Goal: Transaction & Acquisition: Book appointment/travel/reservation

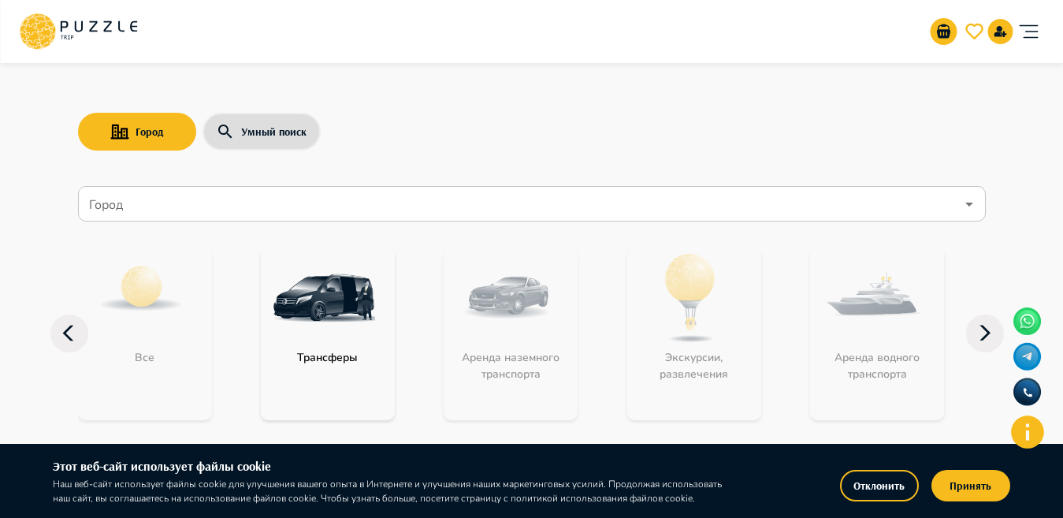
click at [967, 206] on icon "Open" at bounding box center [968, 204] width 19 height 19
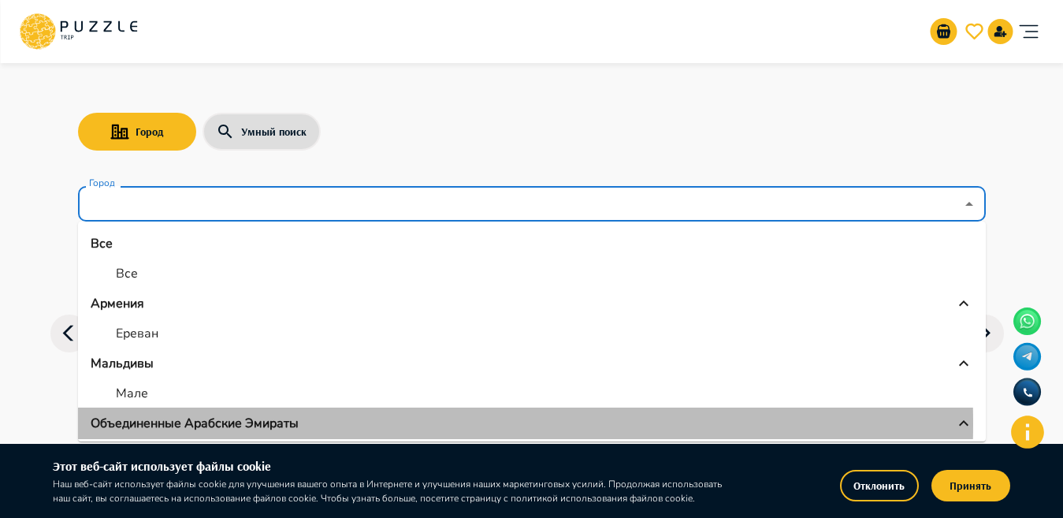
click at [218, 423] on p "Объединенные Арабские Эмираты" at bounding box center [195, 423] width 208 height 19
click at [281, 421] on p "Объединенные Арабские Эмираты" at bounding box center [195, 423] width 208 height 19
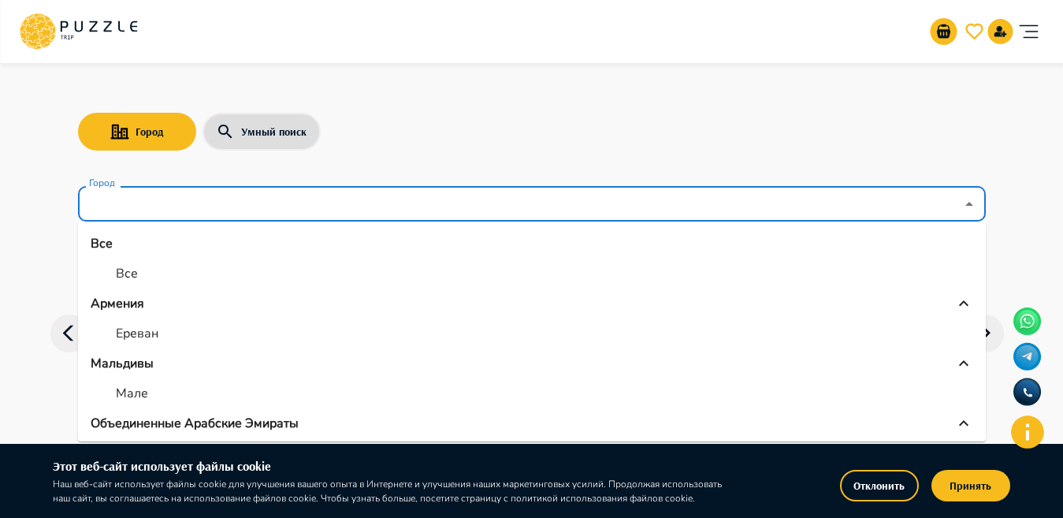
click at [972, 267] on ul "Все Все Армения Ереван Мальдивы Мале Объединенные Арабские Эмираты Абу-Даби Адж…" at bounding box center [532, 331] width 908 height 220
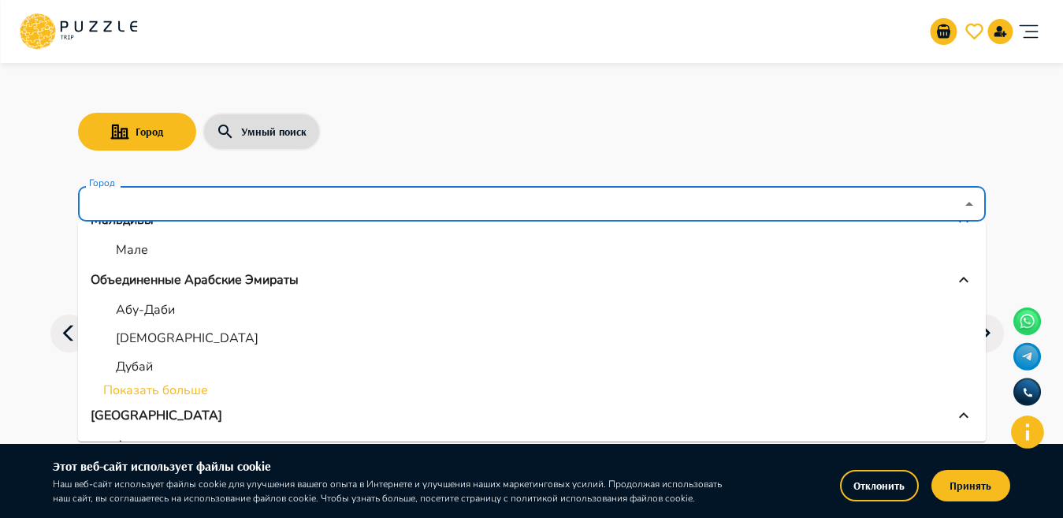
scroll to position [171, 0]
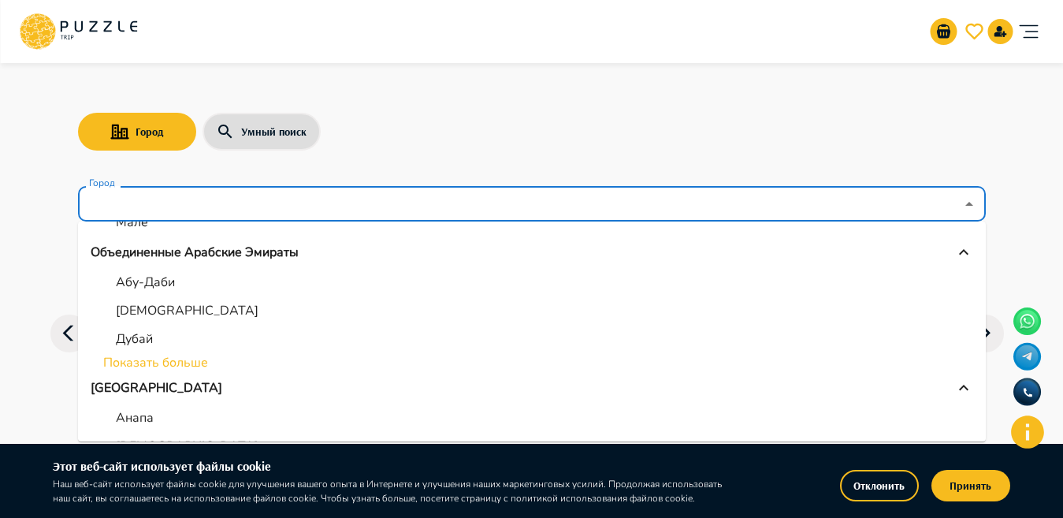
click at [159, 347] on li "Дубай" at bounding box center [532, 339] width 908 height 28
type input "*****"
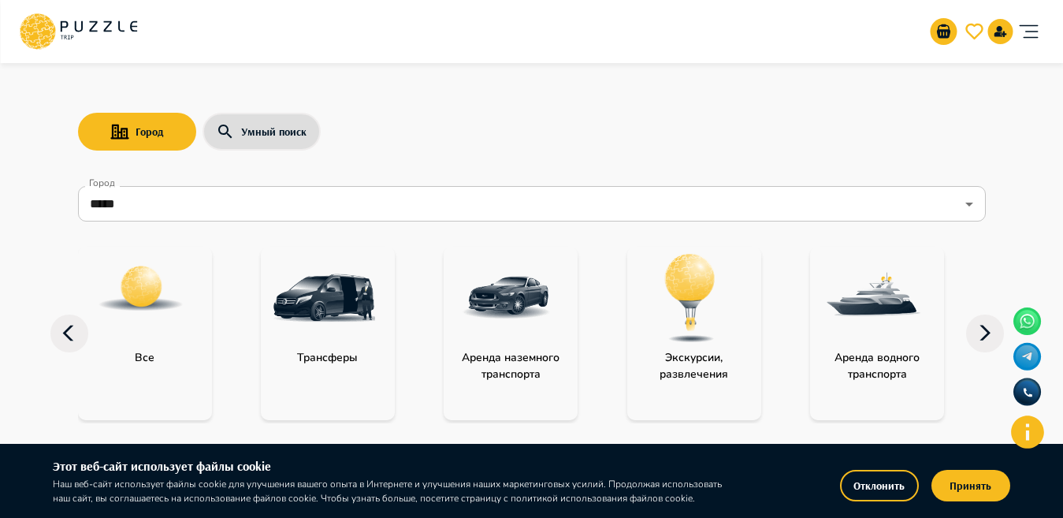
click at [680, 326] on img "category-activity" at bounding box center [690, 298] width 102 height 102
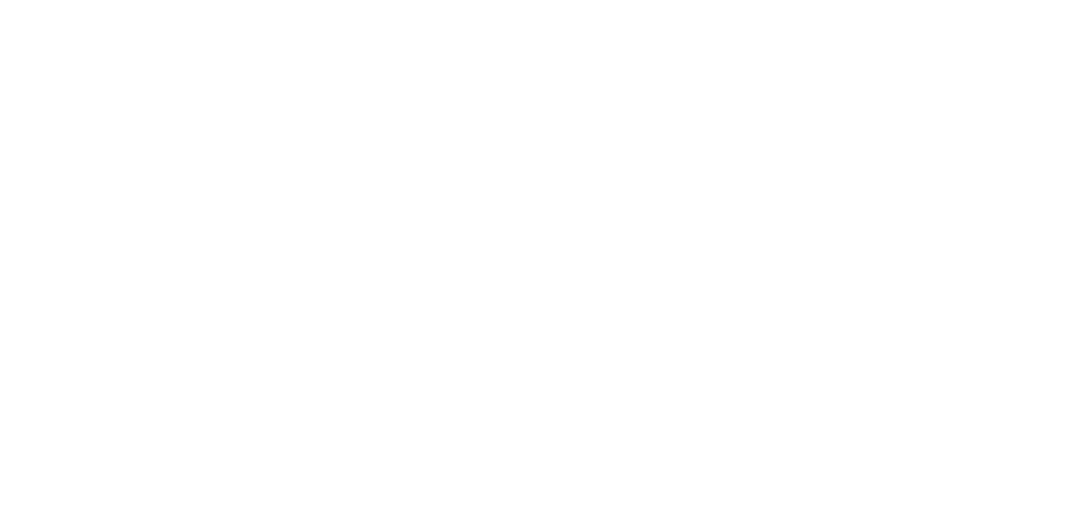
click at [680, 0] on html at bounding box center [538, 0] width 1076 height 0
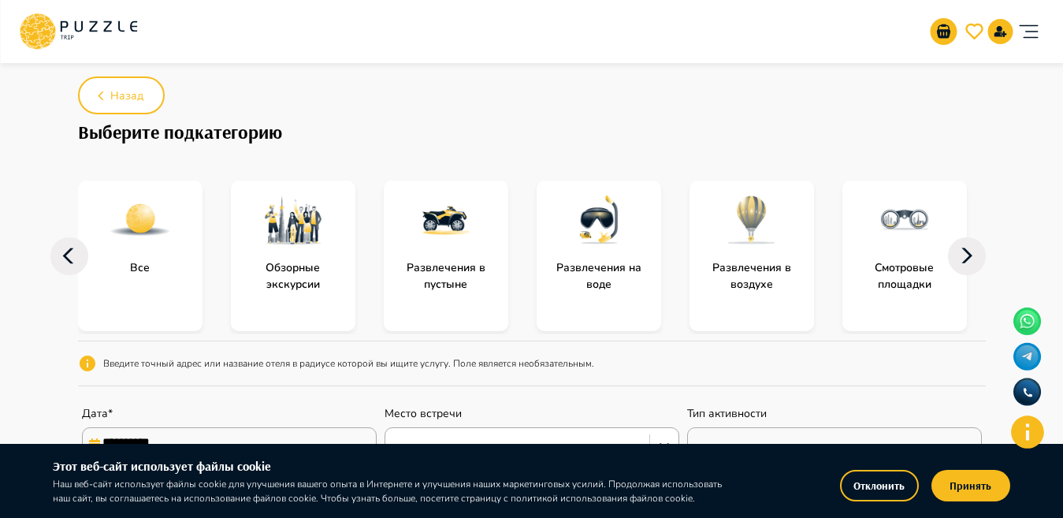
scroll to position [89, 0]
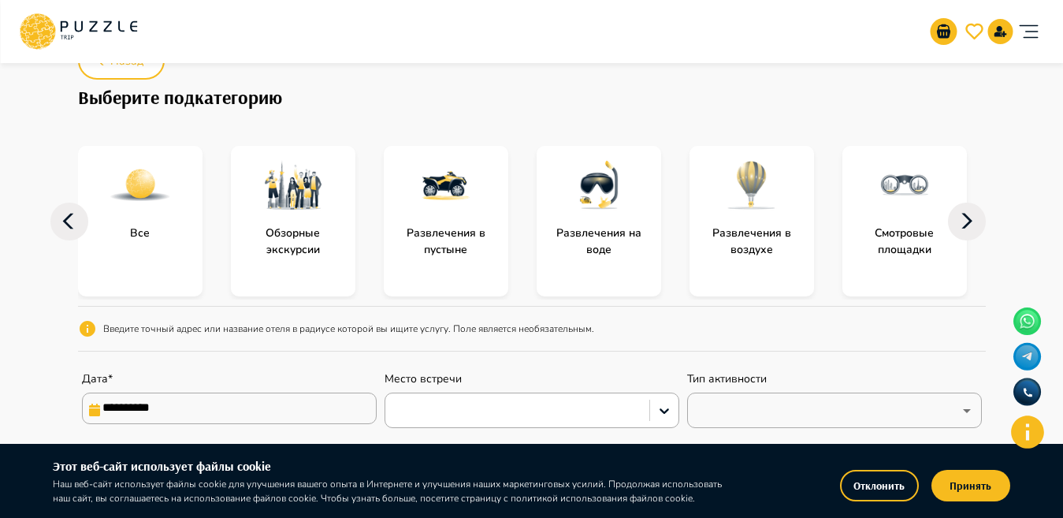
click at [735, 216] on img "subcategory-entertainment_in_the_air" at bounding box center [751, 185] width 63 height 63
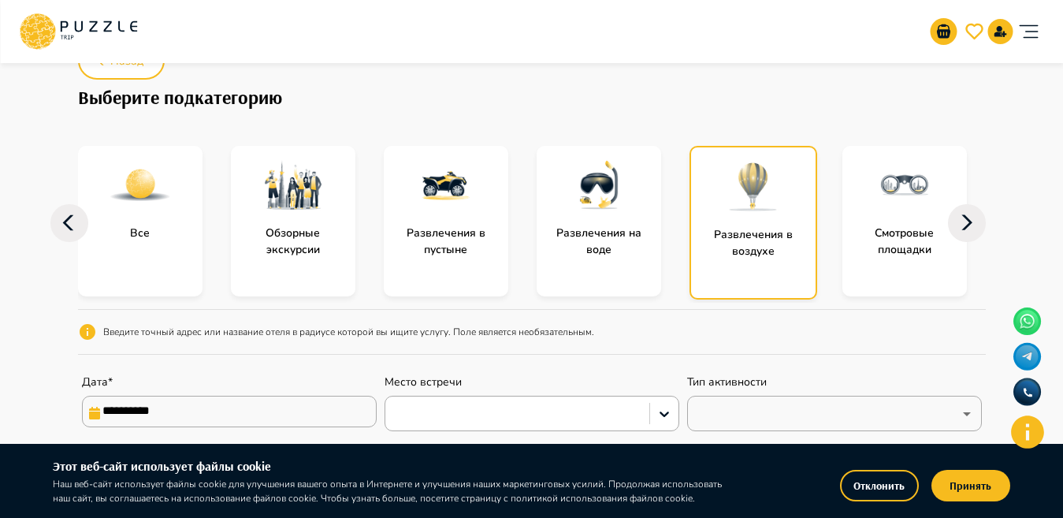
click at [735, 216] on img "subcategory-entertainment_in_the_air" at bounding box center [753, 186] width 63 height 63
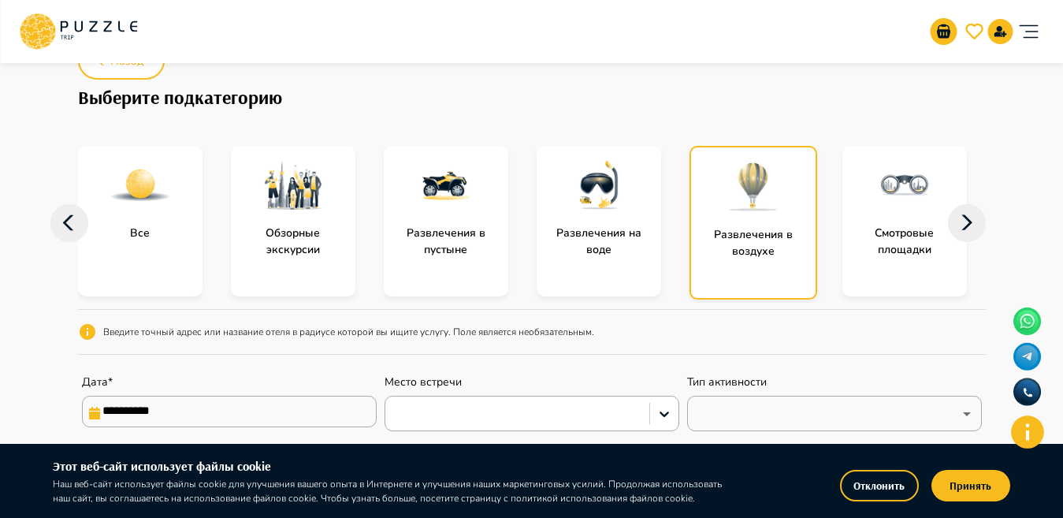
click at [735, 216] on img "subcategory-entertainment_in_the_air" at bounding box center [753, 186] width 63 height 63
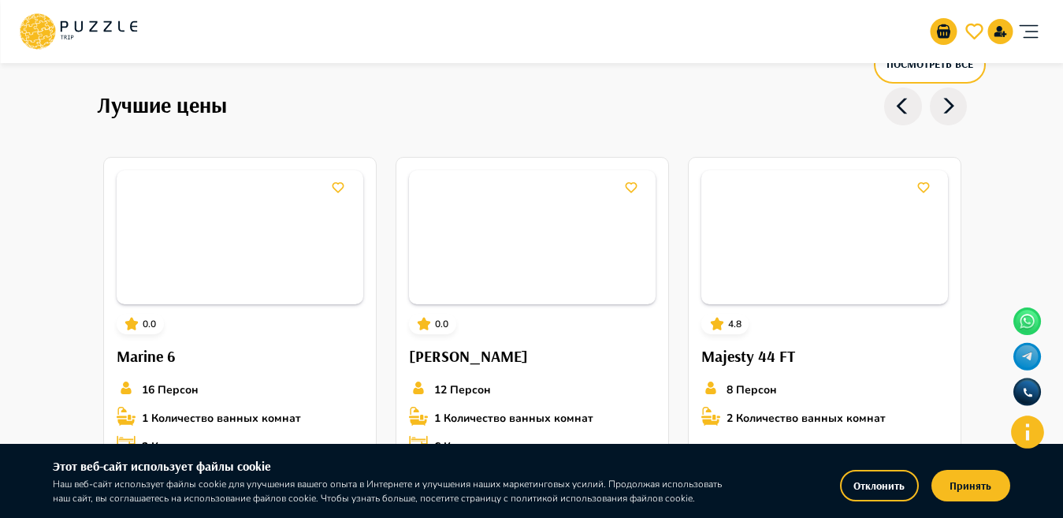
scroll to position [1527, 0]
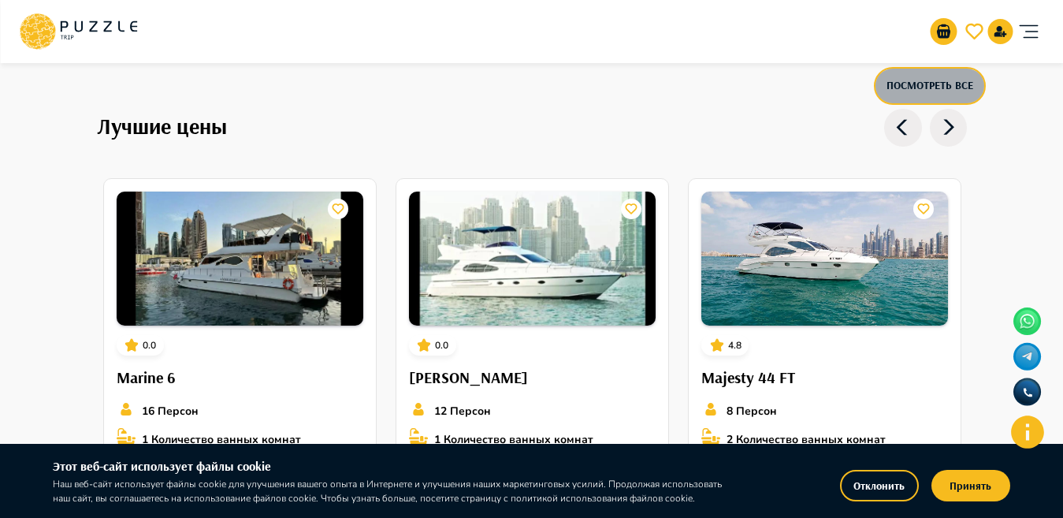
click at [906, 95] on button "Посмотреть все" at bounding box center [930, 86] width 112 height 38
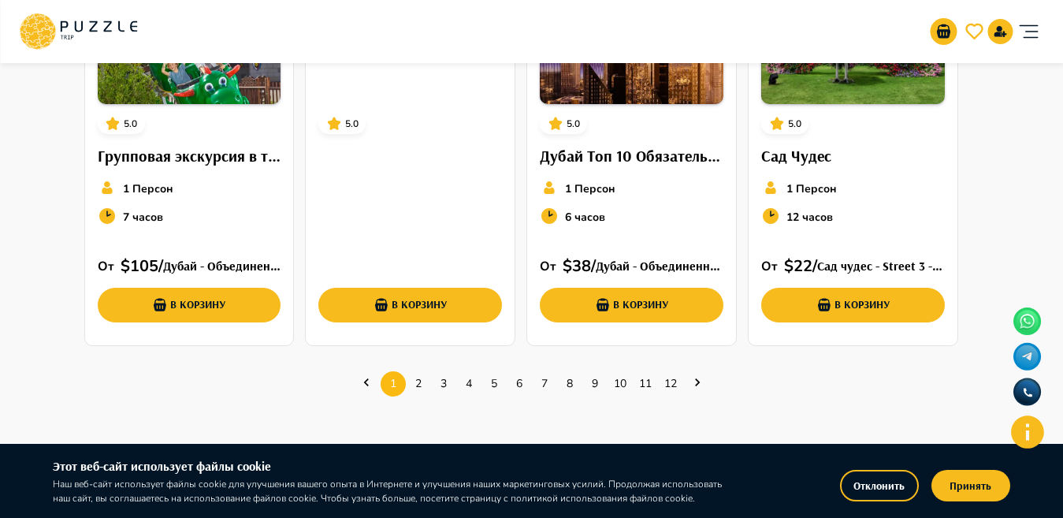
scroll to position [911, 0]
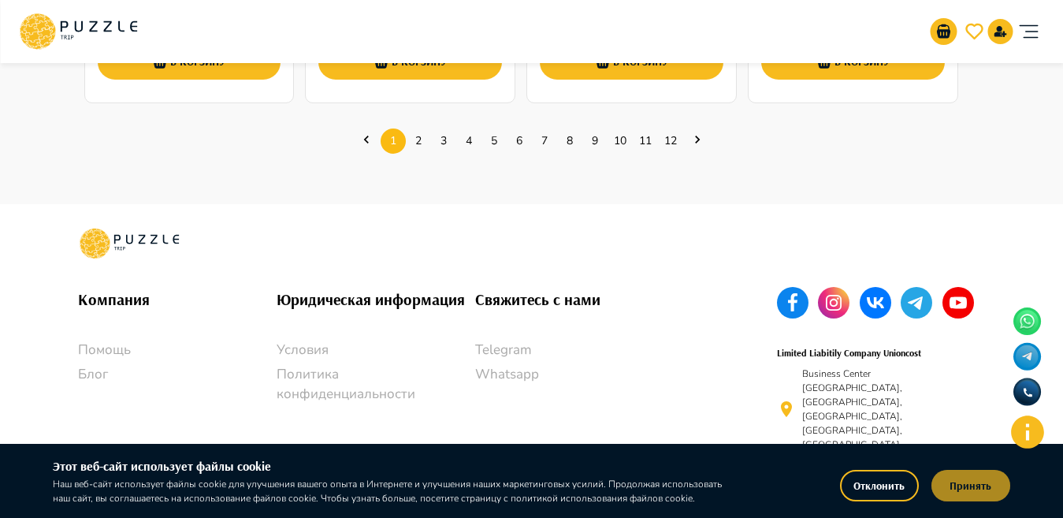
drag, startPoint x: 959, startPoint y: 484, endPoint x: 1060, endPoint y: 400, distance: 131.4
click at [960, 484] on button "Принять" at bounding box center [970, 486] width 79 height 32
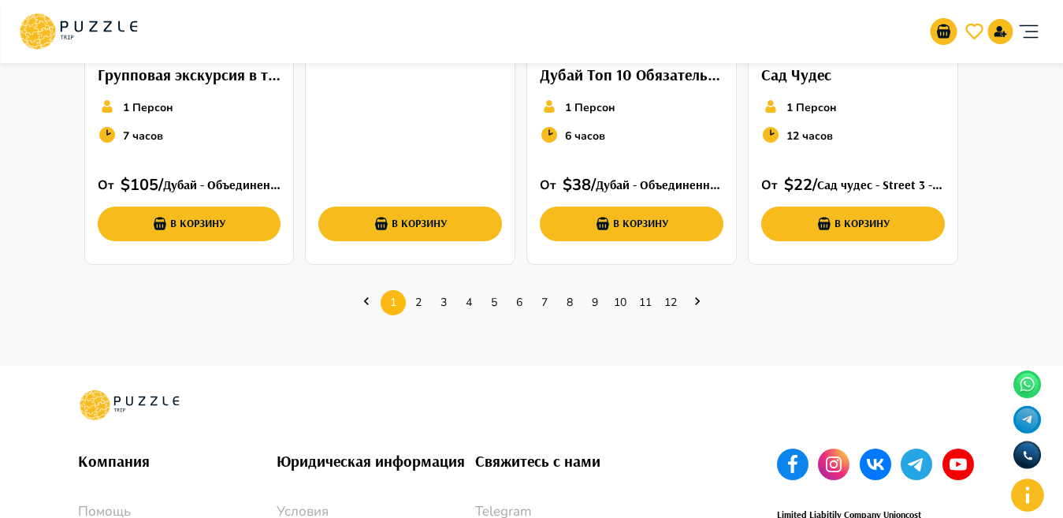
scroll to position [748, 0]
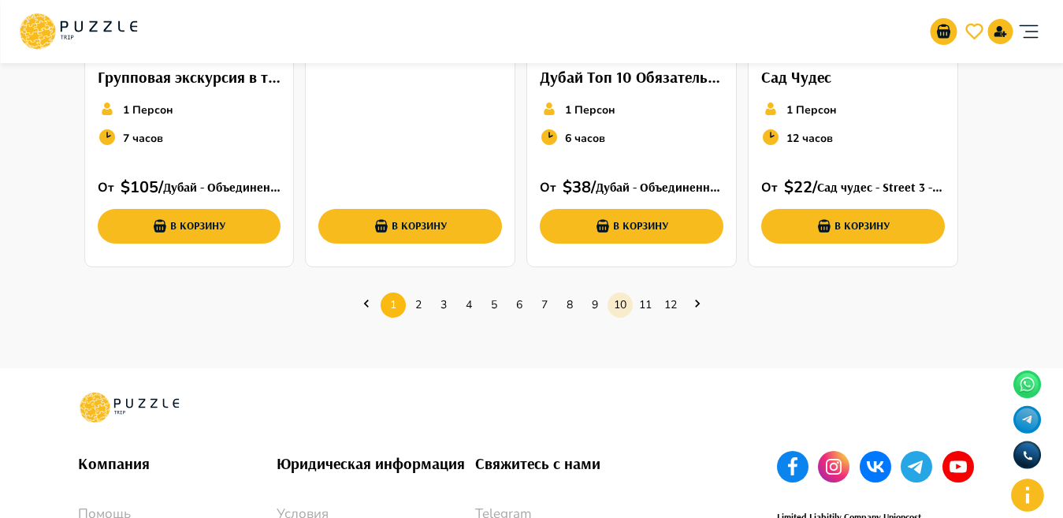
click at [614, 300] on link "10" at bounding box center [619, 304] width 25 height 24
click at [611, 307] on link "10" at bounding box center [619, 304] width 25 height 24
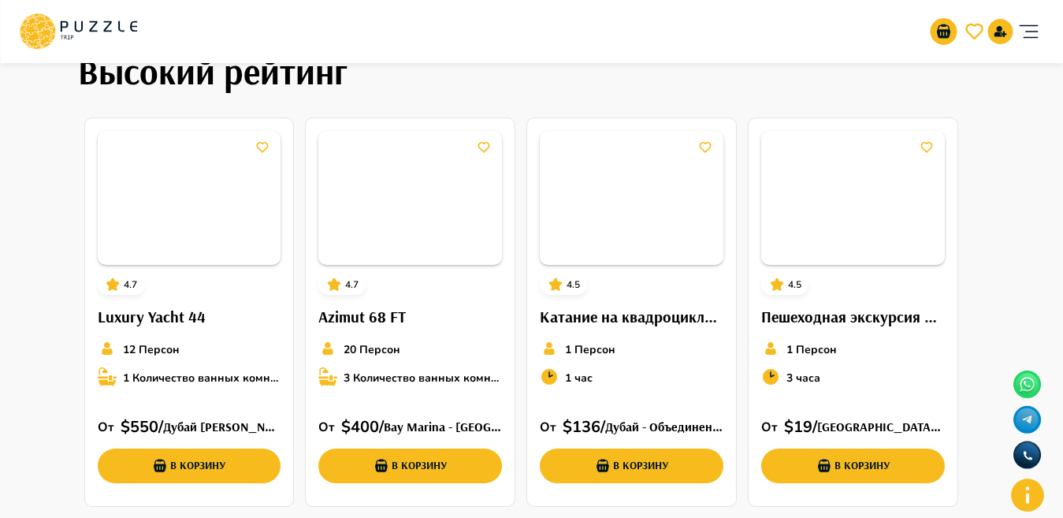
scroll to position [125, 0]
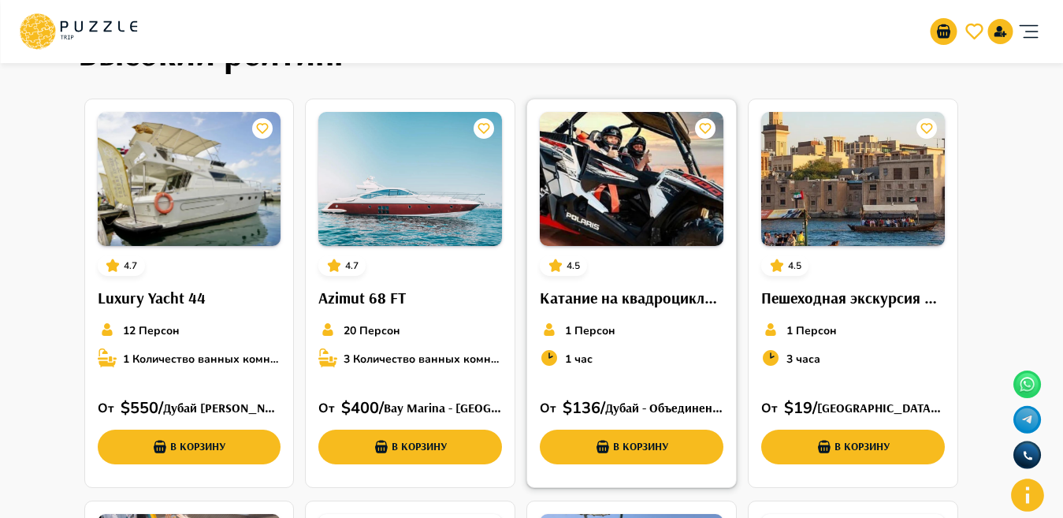
click at [609, 184] on img at bounding box center [632, 179] width 184 height 134
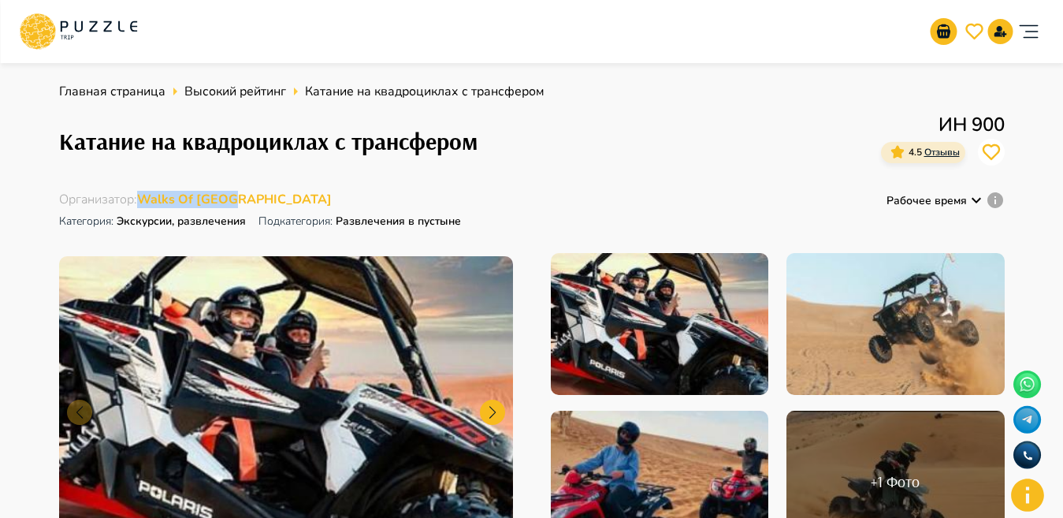
drag, startPoint x: 221, startPoint y: 196, endPoint x: 141, endPoint y: 199, distance: 80.4
click at [141, 199] on div "Организатор : Walks Of Dubai Категория : Экскурсии, развлечения Подкатегория: Р…" at bounding box center [261, 212] width 405 height 43
click at [253, 169] on div "Катание на квадроциклах с трансфером ИН 900 4.5 Отзывы" at bounding box center [531, 140] width 945 height 61
drag, startPoint x: 242, startPoint y: 187, endPoint x: 142, endPoint y: 200, distance: 100.8
click at [143, 200] on div "Главная страница Высокий рейтинг Катание на квадроциклах с трансфером Катание н…" at bounding box center [531, 325] width 945 height 486
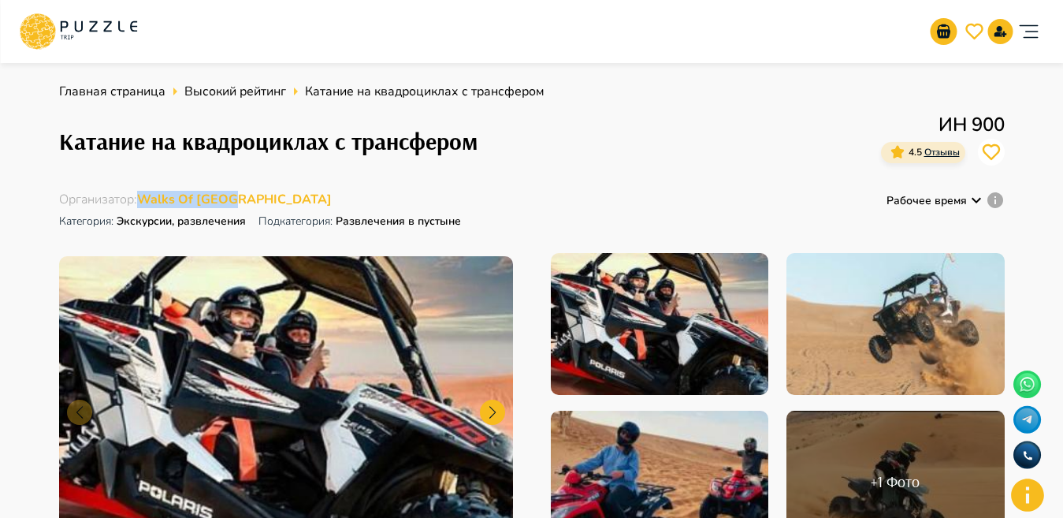
click at [262, 184] on div "Главная страница Высокий рейтинг Катание на квадроциклах с трансфером Катание н…" at bounding box center [531, 325] width 945 height 486
click at [254, 189] on div "Главная страница Высокий рейтинг Катание на квадроциклах с трансфером Катание н…" at bounding box center [531, 325] width 945 height 486
drag, startPoint x: 142, startPoint y: 188, endPoint x: 260, endPoint y: 198, distance: 118.5
click at [260, 198] on div "Главная страница Высокий рейтинг Катание на квадроциклах с трансфером Катание н…" at bounding box center [531, 325] width 945 height 486
copy span "Walks Of [GEOGRAPHIC_DATA]"
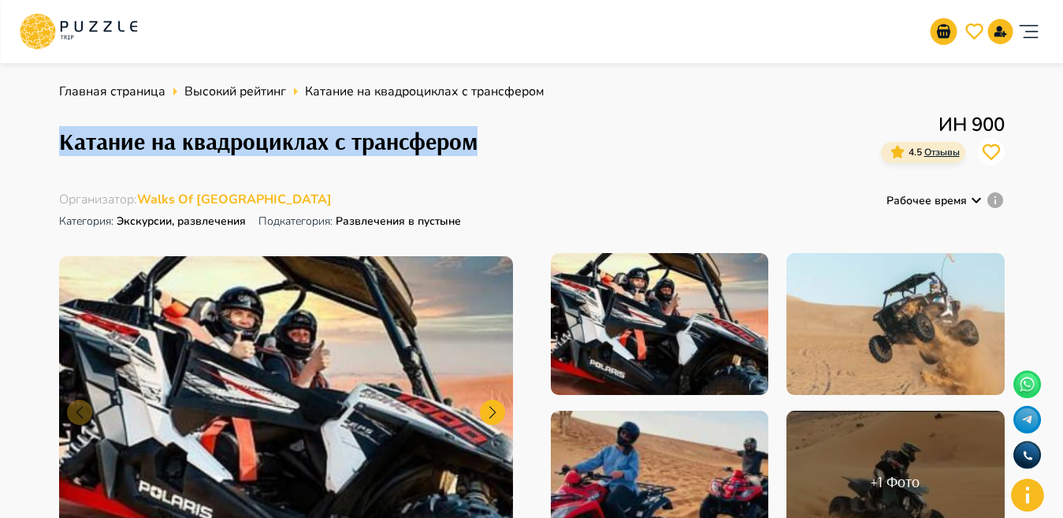
drag, startPoint x: 54, startPoint y: 140, endPoint x: 502, endPoint y: 131, distance: 448.3
click at [255, 175] on div "Главная страница Высокий рейтинг Катание на квадроциклах с трансфером Катание н…" at bounding box center [531, 325] width 945 height 486
drag, startPoint x: 38, startPoint y: 135, endPoint x: 496, endPoint y: 135, distance: 458.5
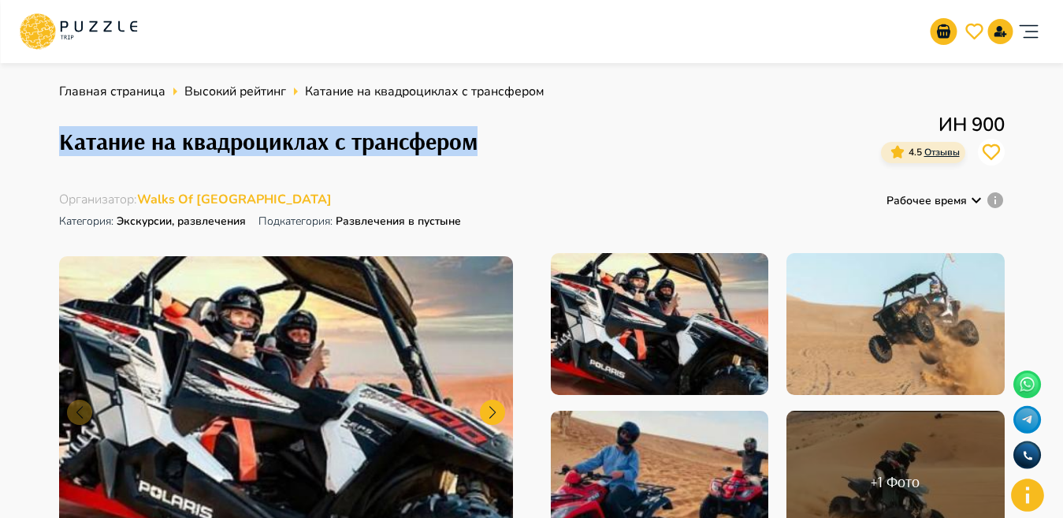
copy h1 "Катание на квадроциклах с трансфером"
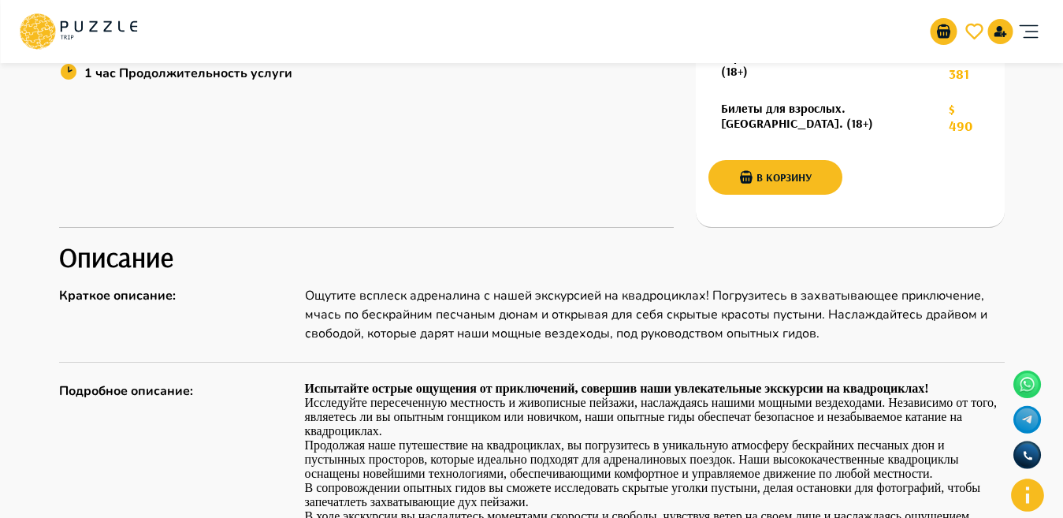
scroll to position [649, 0]
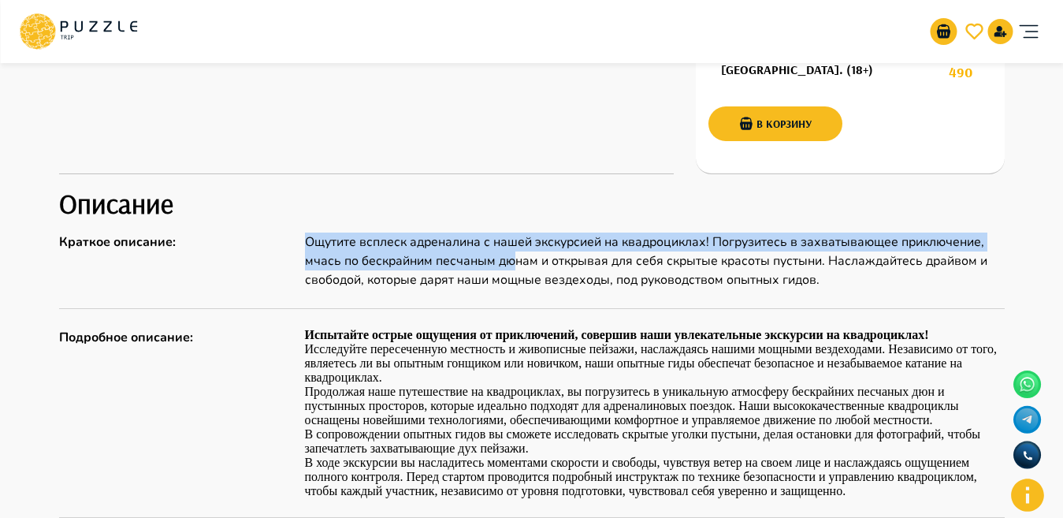
drag, startPoint x: 290, startPoint y: 208, endPoint x: 521, endPoint y: 232, distance: 232.1
click at [514, 233] on div "Краткое описание : Ощутите всплеск адреналина с нашей экскурсией на квадроцикла…" at bounding box center [531, 260] width 945 height 57
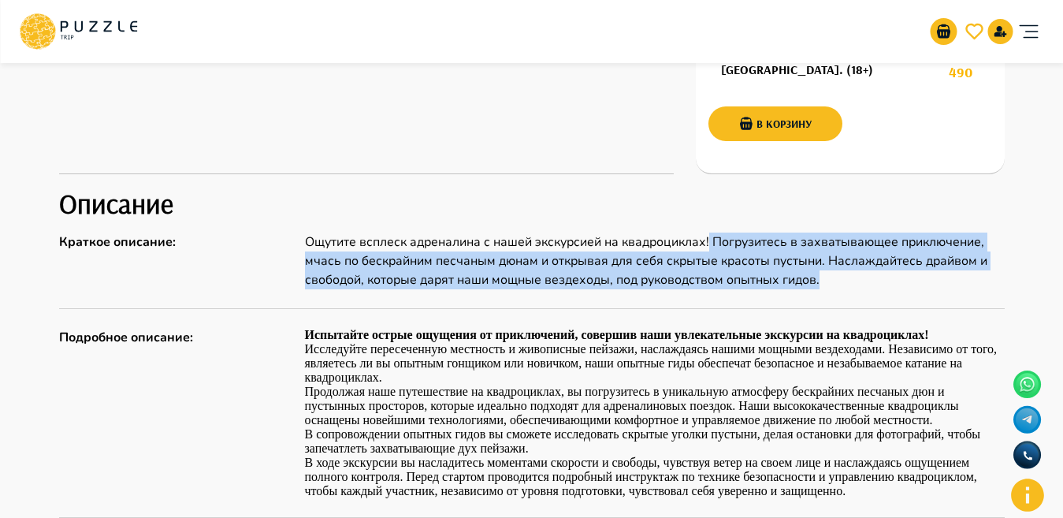
drag, startPoint x: 712, startPoint y: 210, endPoint x: 839, endPoint y: 243, distance: 131.1
click at [839, 243] on p "Ощутите всплеск адреналина с нашей экскурсией на квадроциклах! Погрузитесь в за…" at bounding box center [655, 260] width 700 height 57
copy p "Погрузитесь в захватывающее приключение, мчась по бескрайним песчаным дюнам и о…"
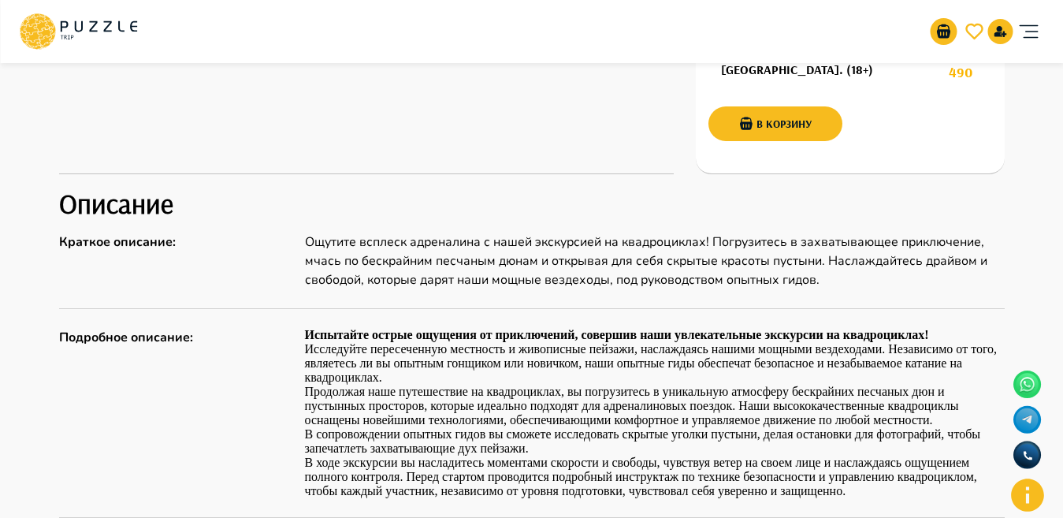
click at [442, 116] on div "Детали 25 Максимальное количество мест Групповые 1 Минимальное количество мест …" at bounding box center [366, 54] width 614 height 239
click at [345, 24] on div "Организаторам услуг Турагентствам Зарегистрироваться Войти USD *** RU **" at bounding box center [531, 31] width 1025 height 50
